Goal: Communication & Community: Participate in discussion

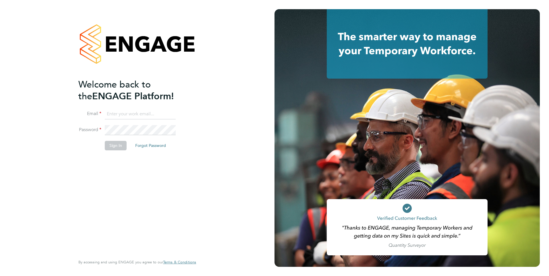
type input "nathan.morris@ncclondon.ac.uk"
click at [121, 146] on button "Sign In" at bounding box center [116, 145] width 22 height 9
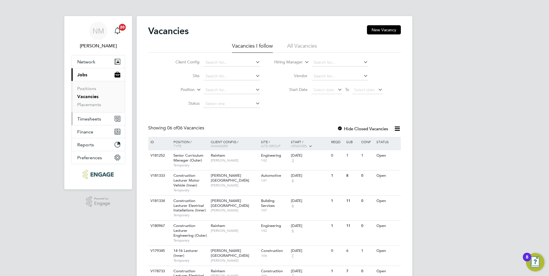
click at [94, 119] on span "Timesheets" at bounding box center [89, 118] width 24 height 5
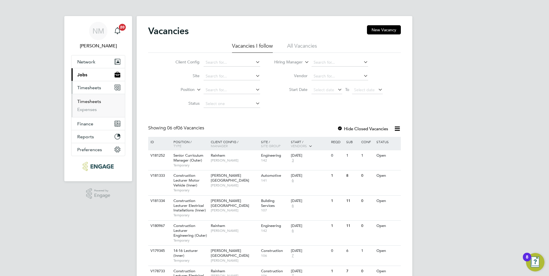
click at [93, 103] on link "Timesheets" at bounding box center [89, 101] width 24 height 5
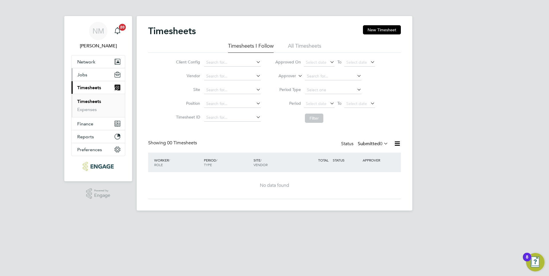
click at [82, 75] on span "Jobs" at bounding box center [82, 74] width 10 height 5
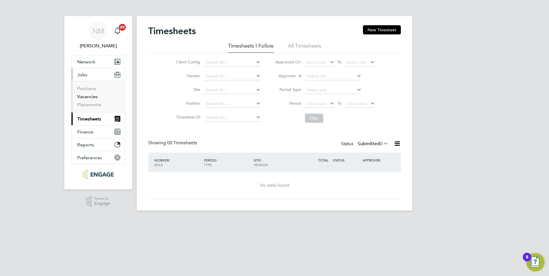
click at [90, 95] on link "Vacancies" at bounding box center [87, 96] width 20 height 5
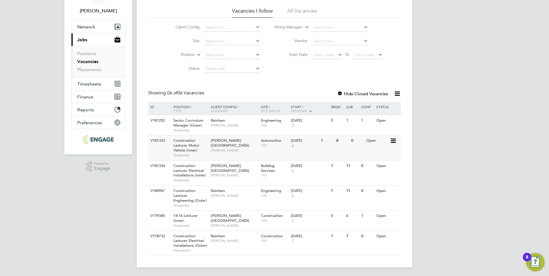
scroll to position [36, 0]
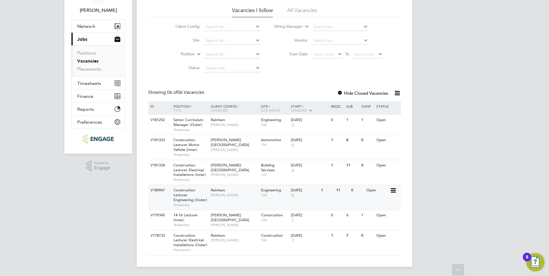
click at [198, 202] on span "Construction Lecturer Engineering (Outer)" at bounding box center [190, 195] width 34 height 15
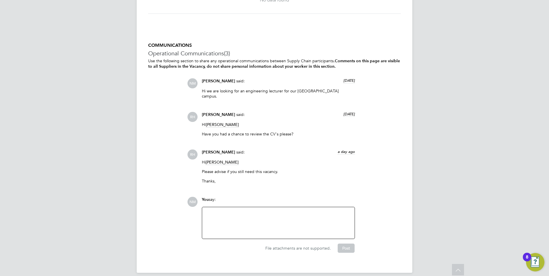
click at [270, 213] on div at bounding box center [279, 223] width 146 height 25
click at [351, 244] on button "Post" at bounding box center [346, 248] width 17 height 9
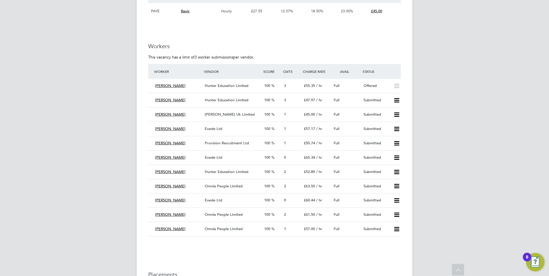
scroll to position [972, 0]
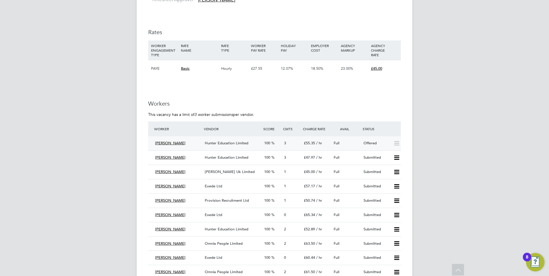
click at [240, 142] on span "Hunter Education Limited" at bounding box center [227, 143] width 44 height 5
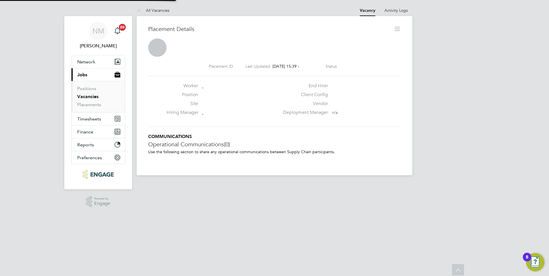
scroll to position [3, 3]
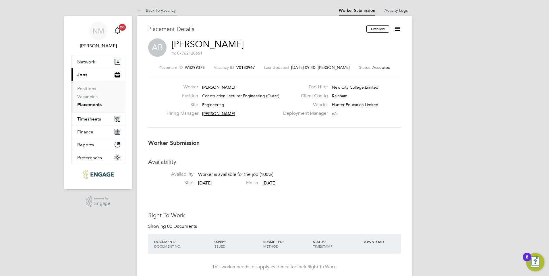
click at [171, 11] on link "Back To Vacancy" at bounding box center [156, 10] width 39 height 5
